Goal: Information Seeking & Learning: Learn about a topic

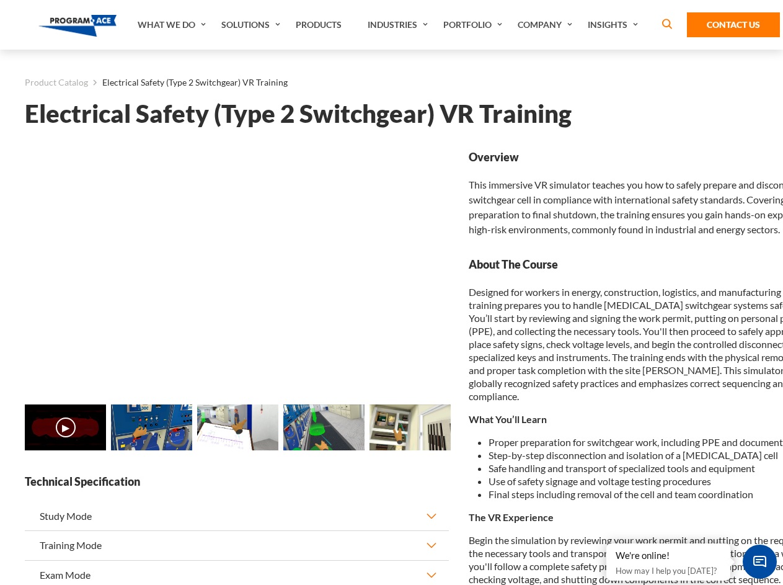
click at [173, 25] on link "What We Do" at bounding box center [173, 25] width 84 height 50
click at [252, 25] on link "Solutions" at bounding box center [252, 25] width 74 height 50
click at [399, 25] on link "Industries" at bounding box center [400, 25] width 76 height 50
click at [548, 25] on link "Company" at bounding box center [547, 25] width 70 height 50
click at [615, 25] on link "Insights" at bounding box center [615, 25] width 66 height 50
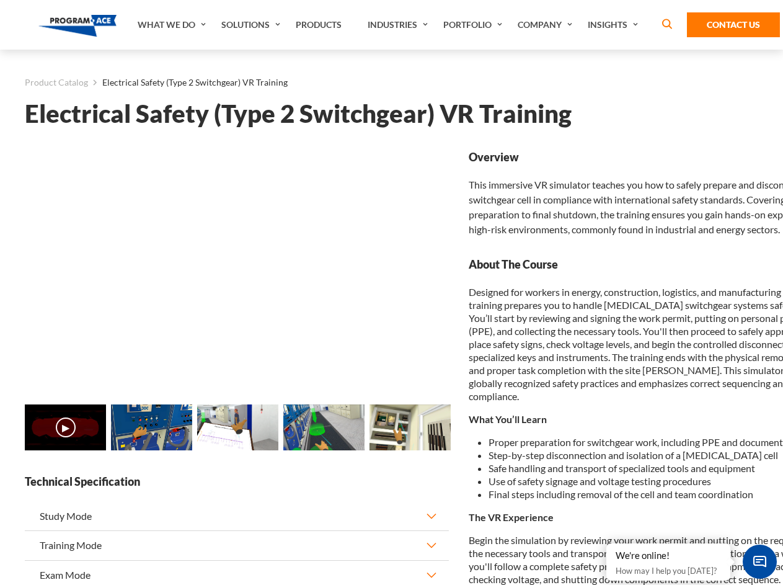
click at [0, 442] on main "Product Catalog Electrical Safety (Type 2 Switchgear) VR Training Electrical Sa…" at bounding box center [391, 547] width 783 height 995
